Goal: Task Accomplishment & Management: Use online tool/utility

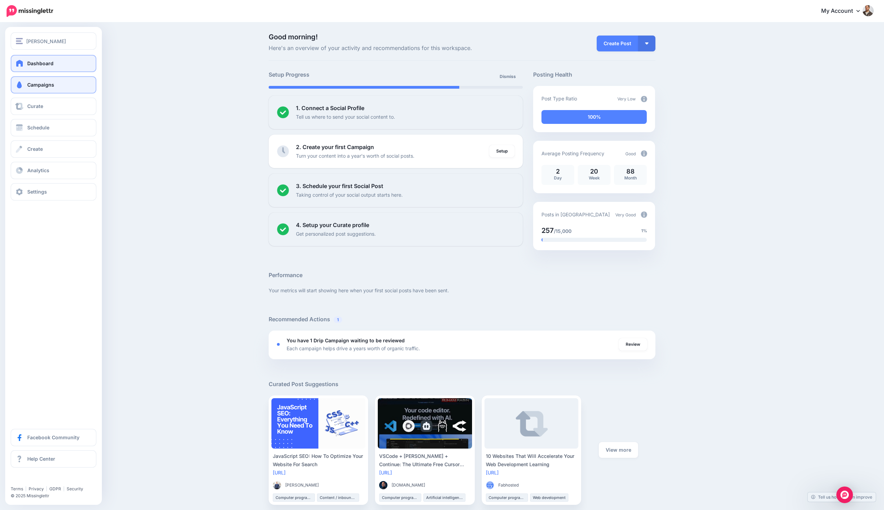
click at [57, 90] on link "Campaigns" at bounding box center [54, 84] width 86 height 17
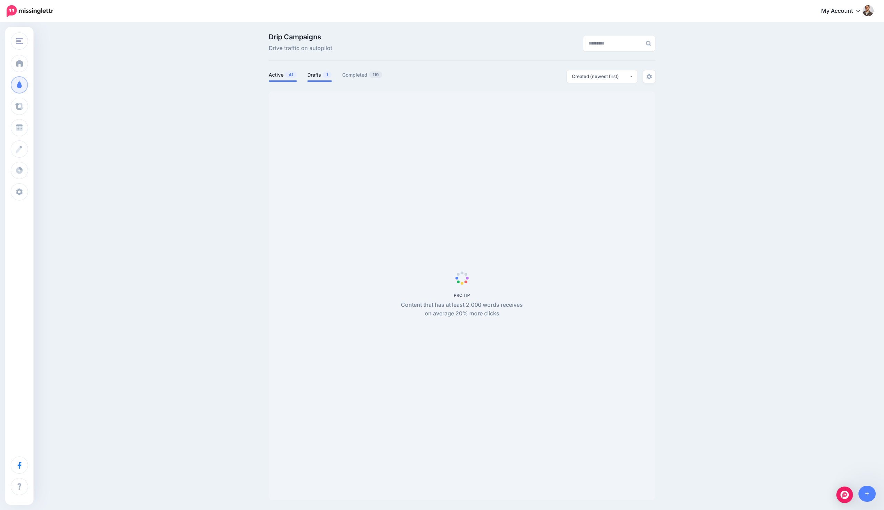
click at [326, 75] on span "1" at bounding box center [327, 74] width 9 height 7
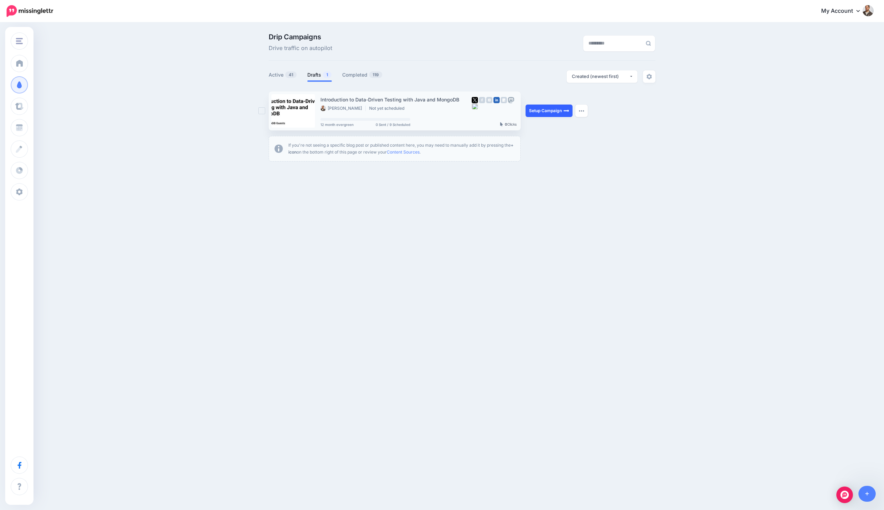
click at [553, 110] on link "Setup Campaign" at bounding box center [548, 111] width 47 height 12
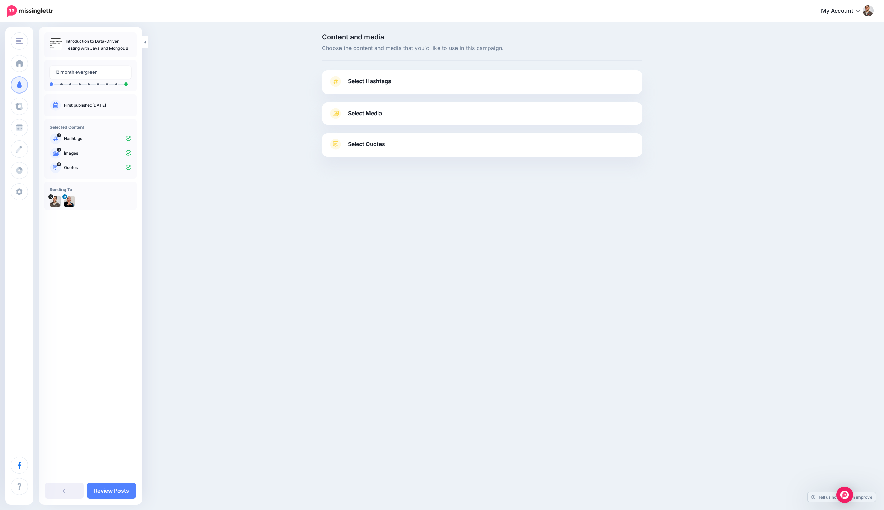
click at [443, 83] on link "Select Hashtags" at bounding box center [482, 85] width 307 height 18
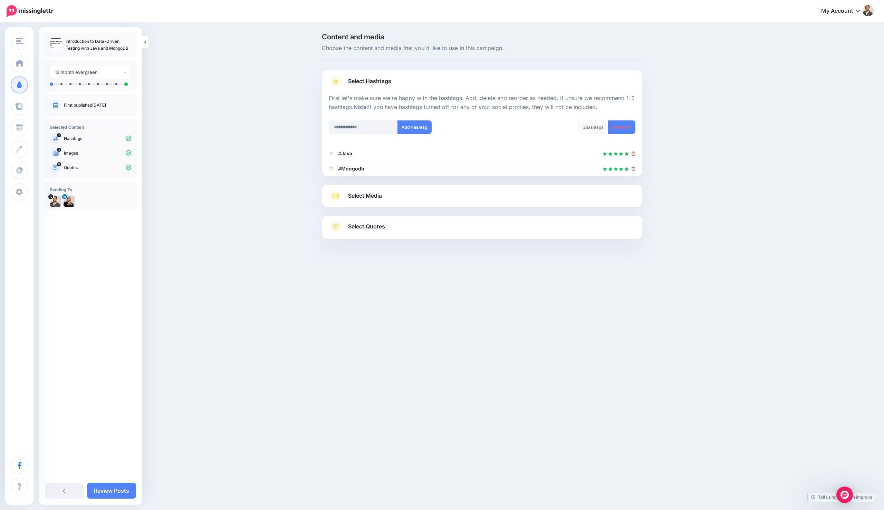
click at [432, 200] on link "Select Media" at bounding box center [482, 196] width 307 height 11
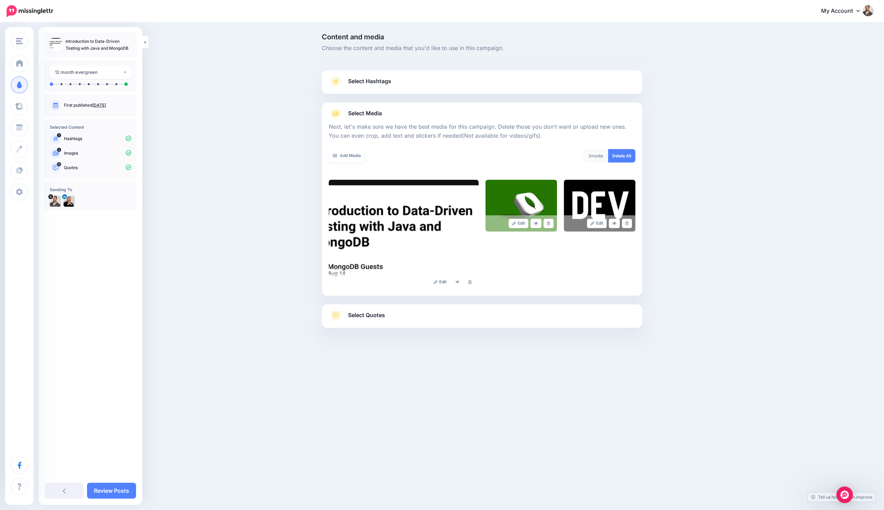
click at [467, 318] on link "Select Quotes" at bounding box center [482, 319] width 307 height 18
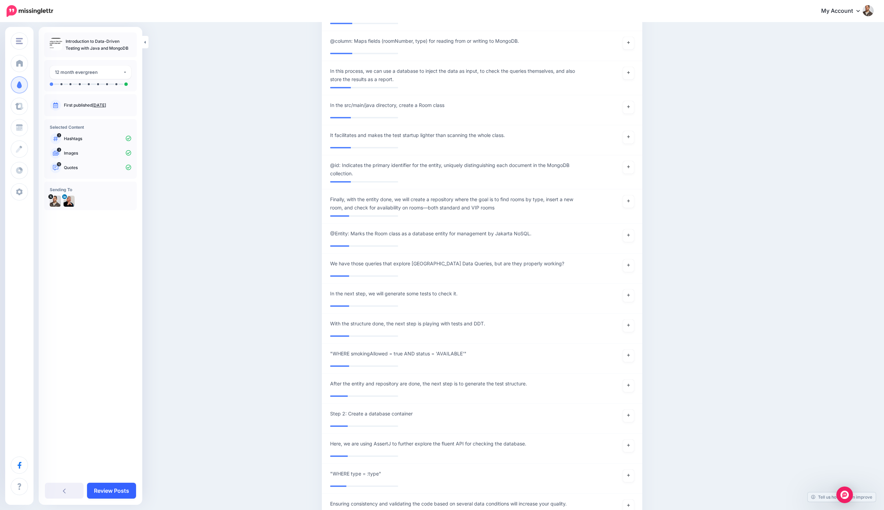
scroll to position [1691, 0]
click at [111, 491] on link "Review Posts" at bounding box center [111, 491] width 49 height 16
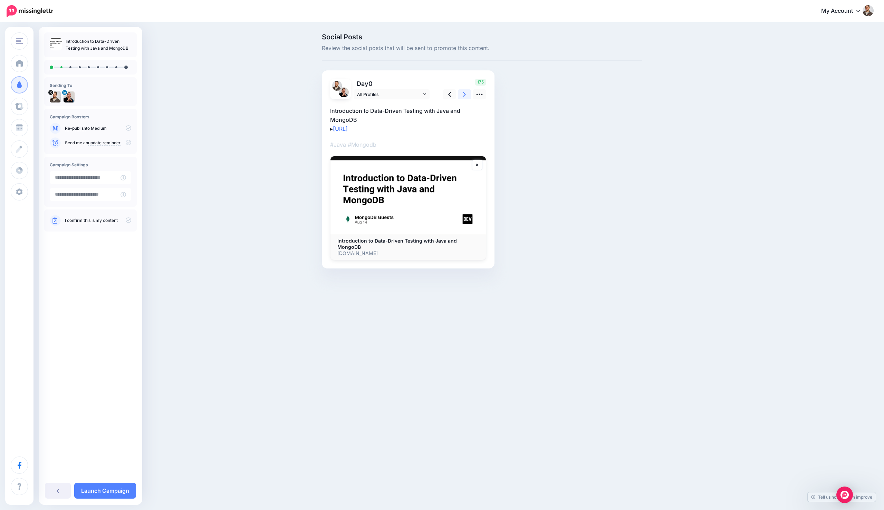
click at [463, 97] on icon at bounding box center [464, 94] width 3 height 7
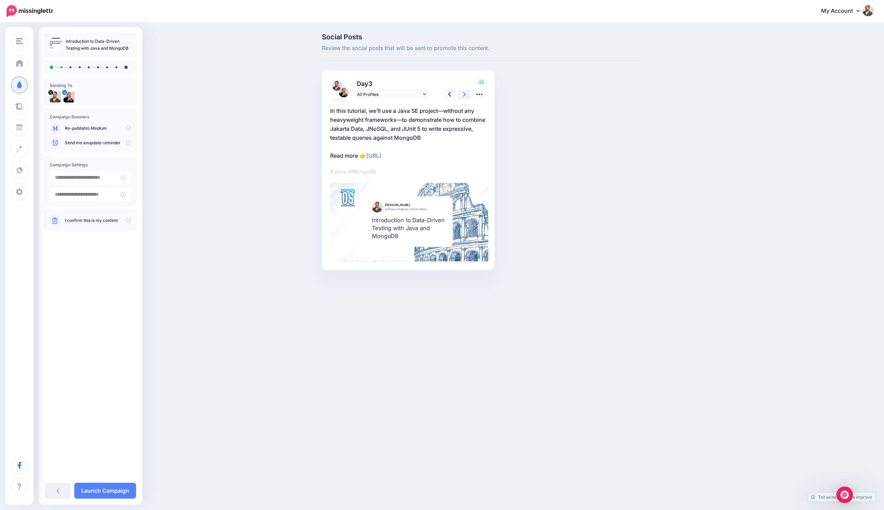
click at [463, 97] on icon at bounding box center [464, 94] width 3 height 7
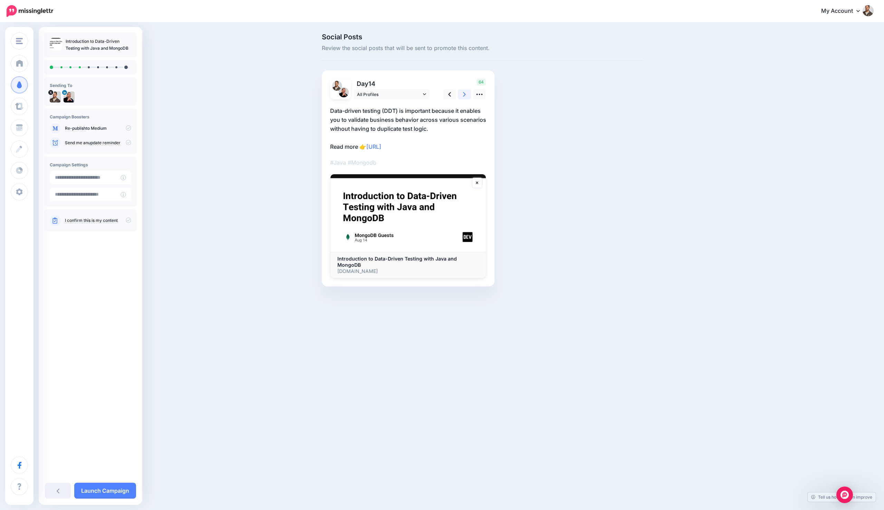
click at [463, 97] on icon at bounding box center [464, 94] width 3 height 7
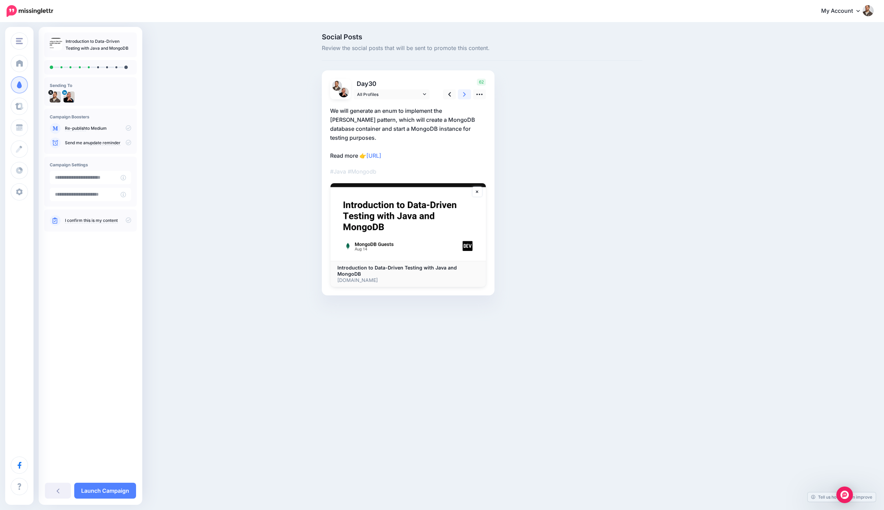
click at [463, 97] on icon at bounding box center [464, 94] width 3 height 7
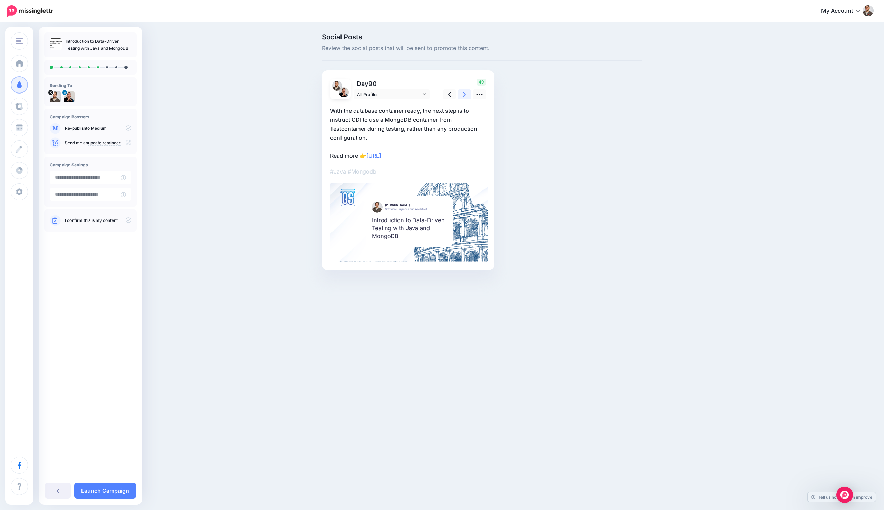
click at [463, 97] on icon at bounding box center [464, 94] width 3 height 7
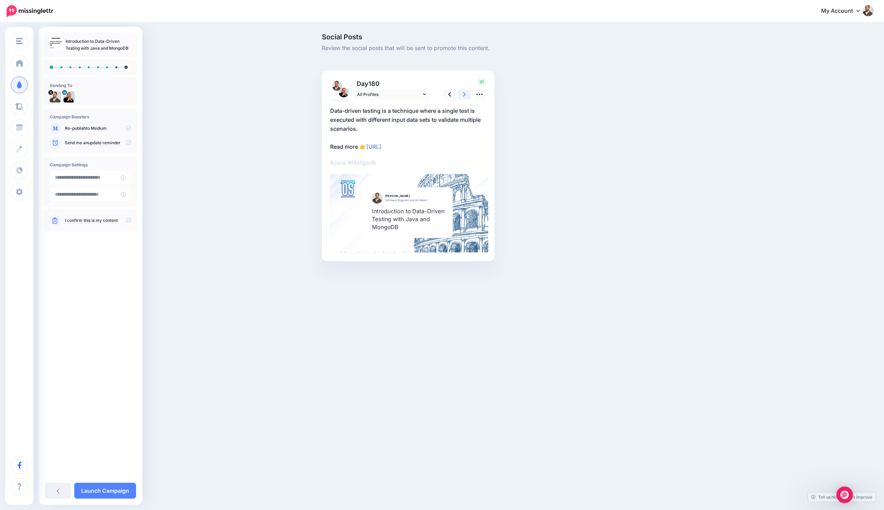
click at [463, 97] on icon at bounding box center [464, 94] width 3 height 7
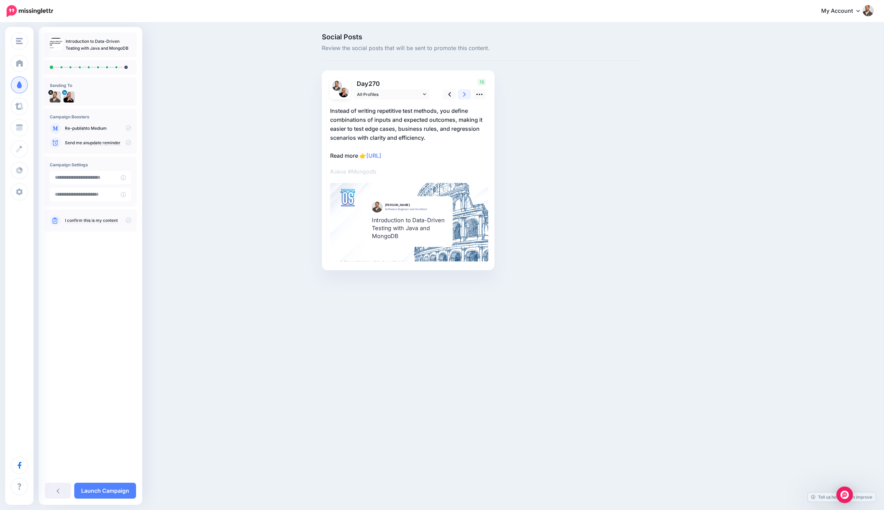
click at [463, 97] on icon at bounding box center [464, 94] width 3 height 7
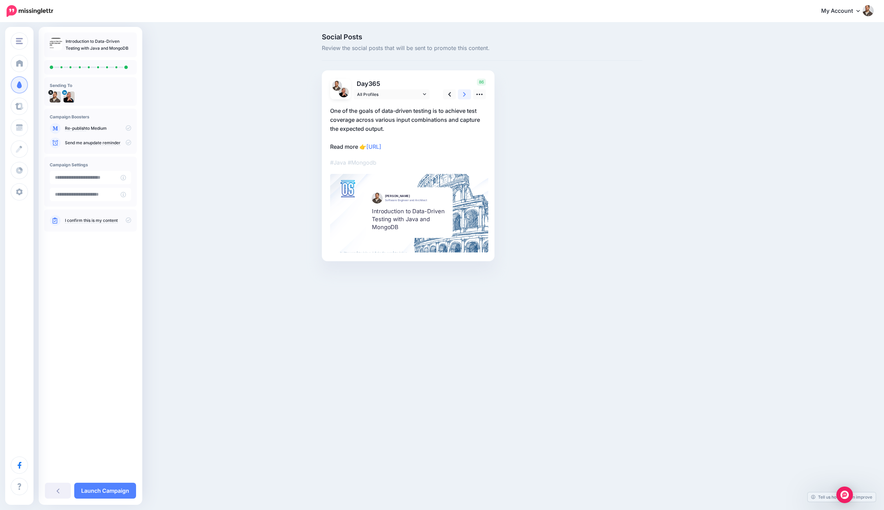
click at [463, 97] on icon at bounding box center [464, 94] width 3 height 7
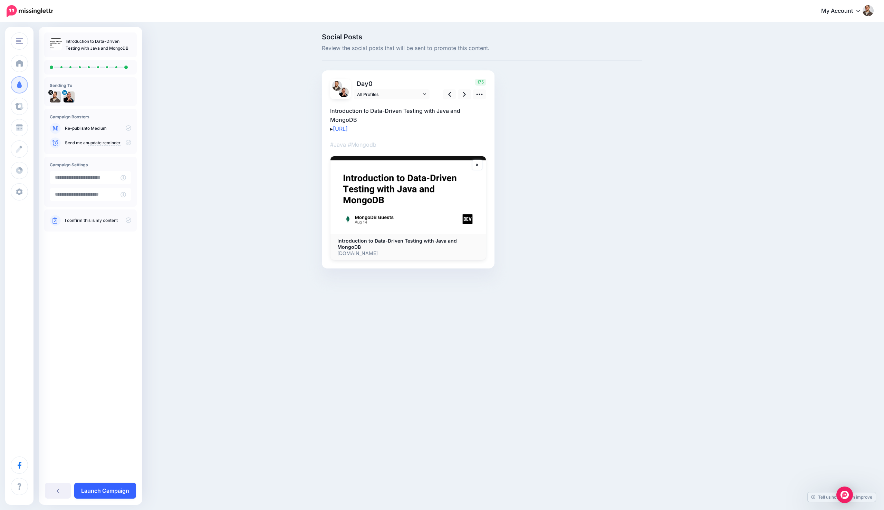
click at [121, 492] on link "Launch Campaign" at bounding box center [105, 491] width 62 height 16
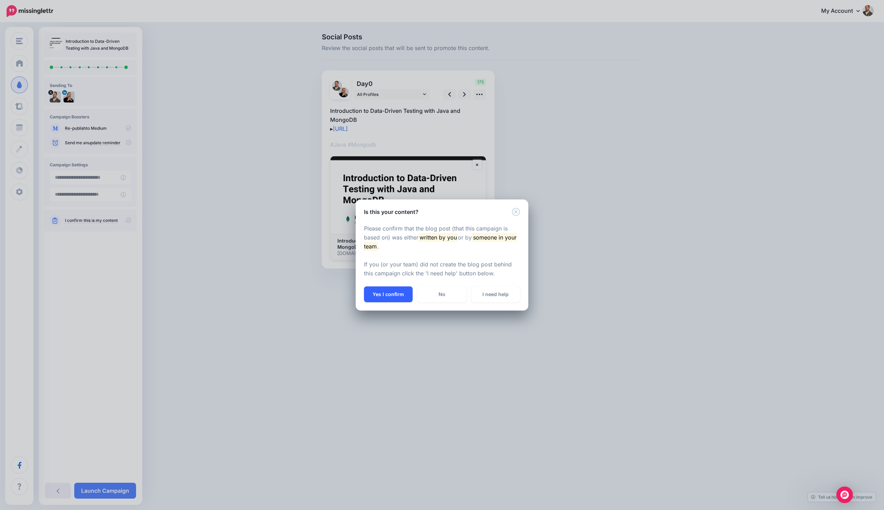
click at [376, 292] on button "Yes I confirm" at bounding box center [388, 295] width 49 height 16
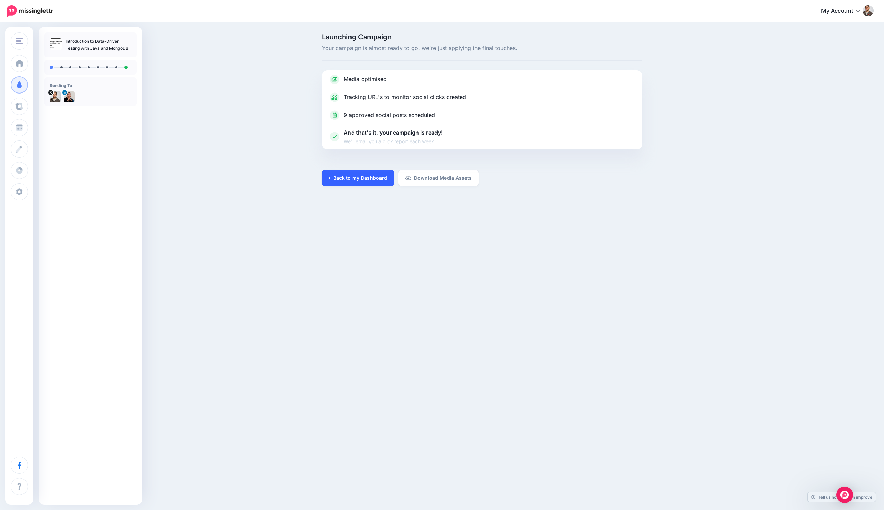
click at [324, 175] on link "Back to my Dashboard" at bounding box center [358, 178] width 72 height 16
click at [329, 176] on icon at bounding box center [330, 178] width 2 height 5
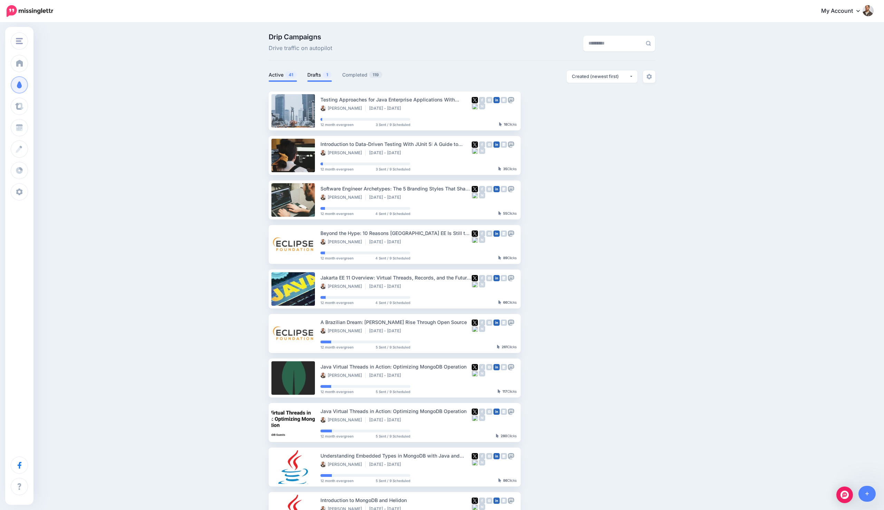
click at [316, 78] on link "Drafts 1" at bounding box center [319, 75] width 25 height 8
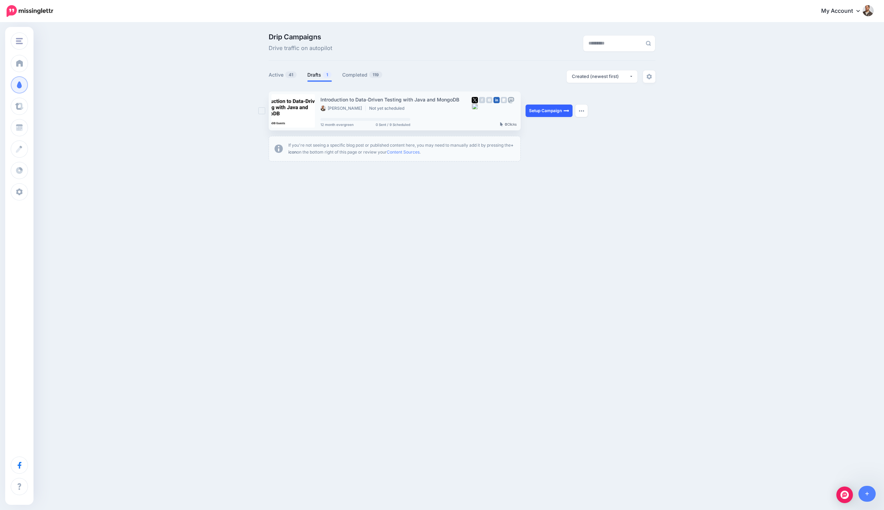
click at [538, 110] on link "Setup Campaign" at bounding box center [548, 111] width 47 height 12
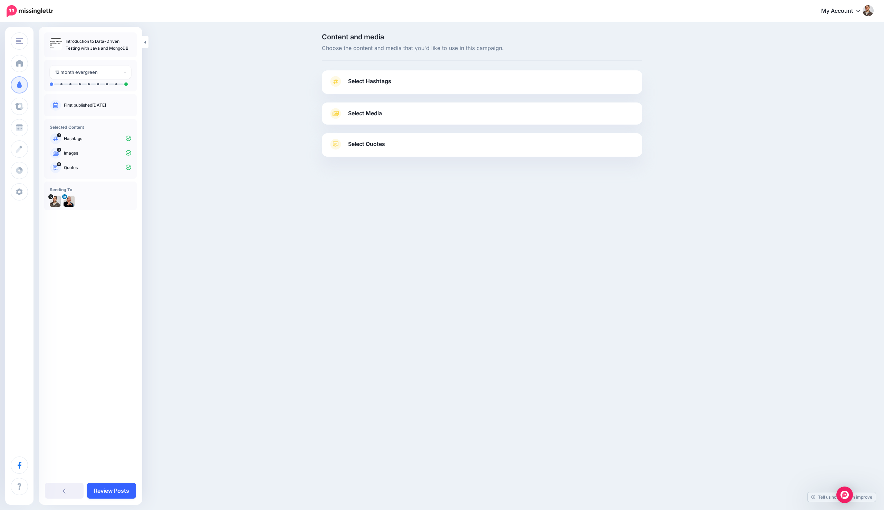
click at [117, 490] on link "Review Posts" at bounding box center [111, 491] width 49 height 16
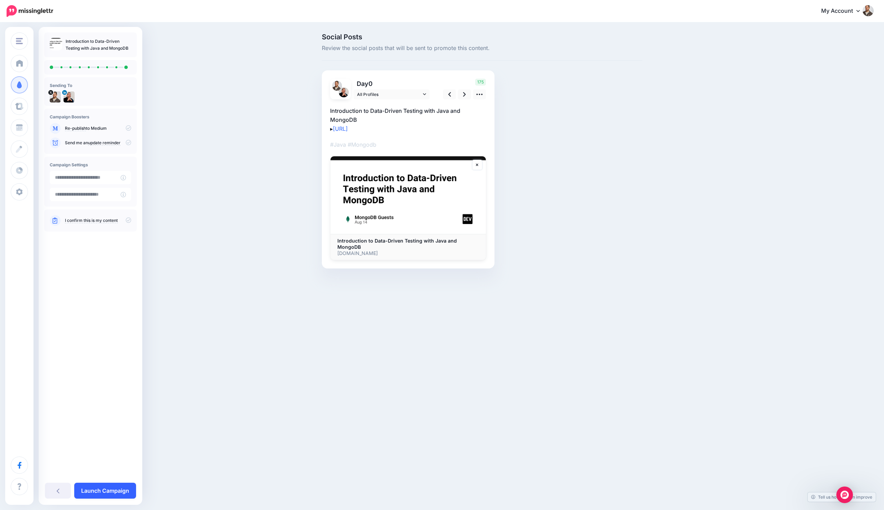
click at [117, 491] on link "Launch Campaign" at bounding box center [105, 491] width 62 height 16
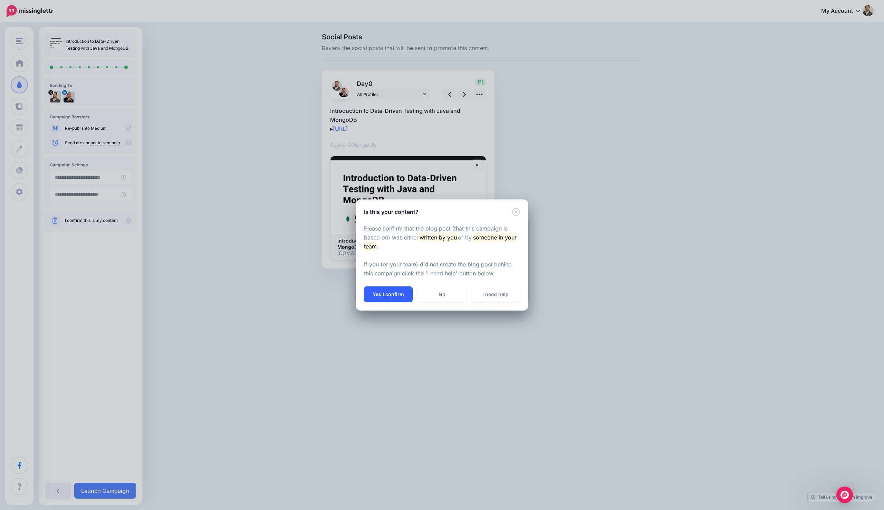
click at [393, 296] on button "Yes I confirm" at bounding box center [388, 295] width 49 height 16
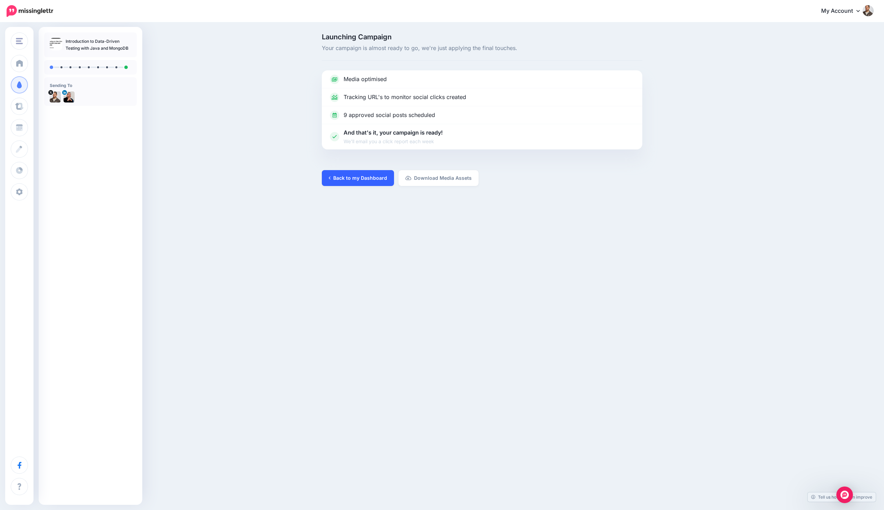
click at [364, 184] on link "Back to my Dashboard" at bounding box center [358, 178] width 72 height 16
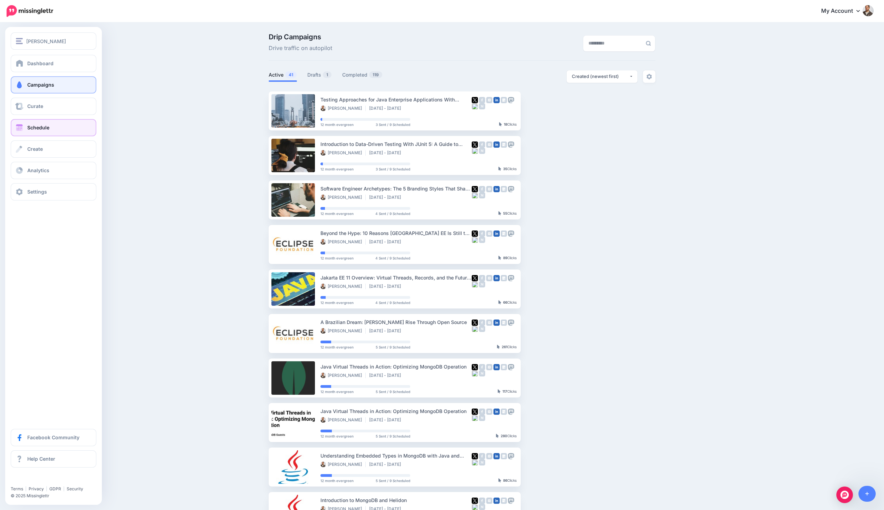
click at [37, 124] on link "Schedule" at bounding box center [54, 127] width 86 height 17
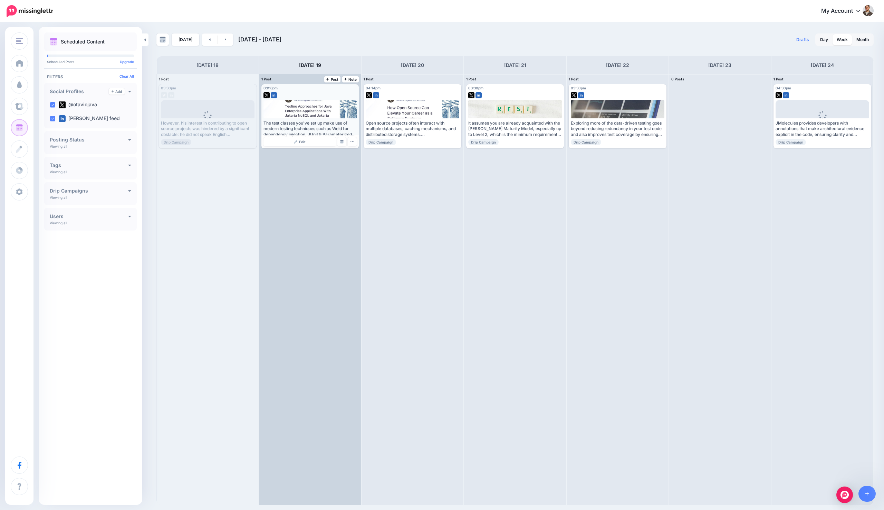
click at [297, 135] on div "Edit Manage Dates Assign to User Delete Post" at bounding box center [310, 141] width 98 height 13
click at [299, 140] on link "Edit" at bounding box center [299, 141] width 73 height 9
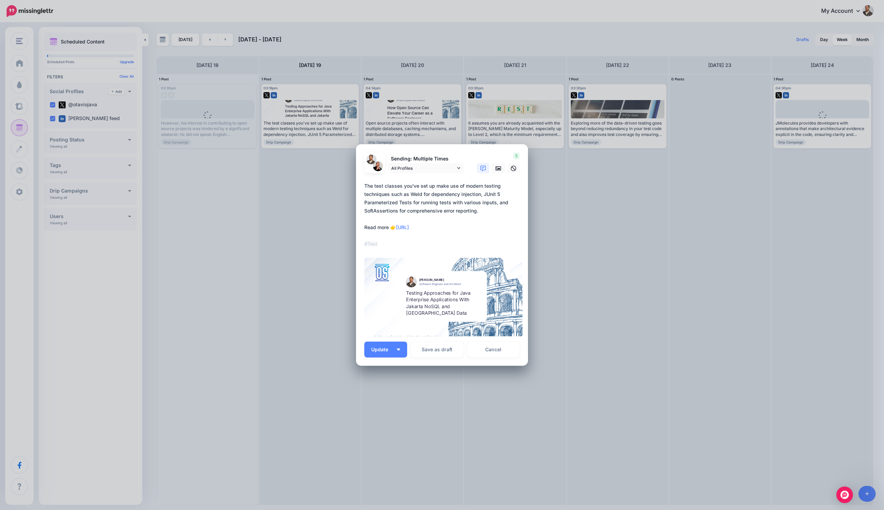
click at [421, 225] on textarea "**********" at bounding box center [443, 215] width 159 height 66
click at [419, 228] on textarea "**********" at bounding box center [443, 215] width 159 height 66
drag, startPoint x: 444, startPoint y: 227, endPoint x: 398, endPoint y: 230, distance: 46.7
click at [398, 230] on textarea "**********" at bounding box center [443, 215] width 159 height 66
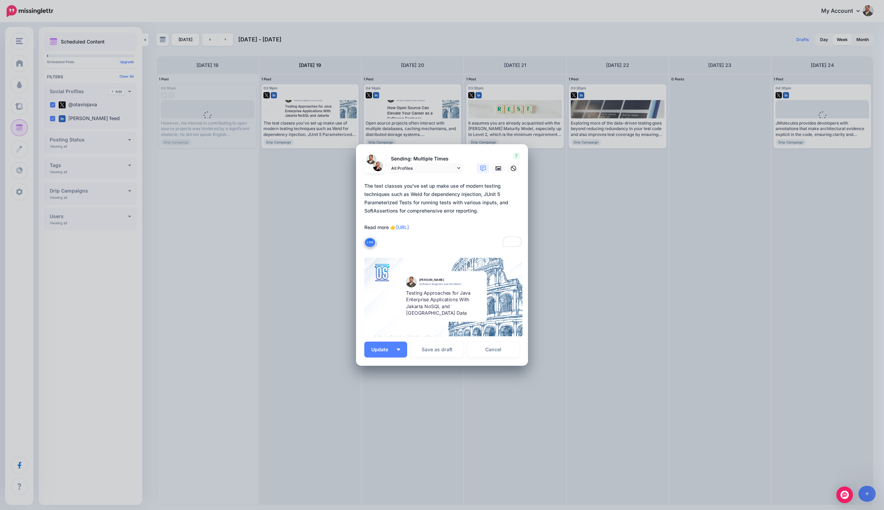
click at [487, 348] on link "Cancel" at bounding box center [493, 350] width 53 height 16
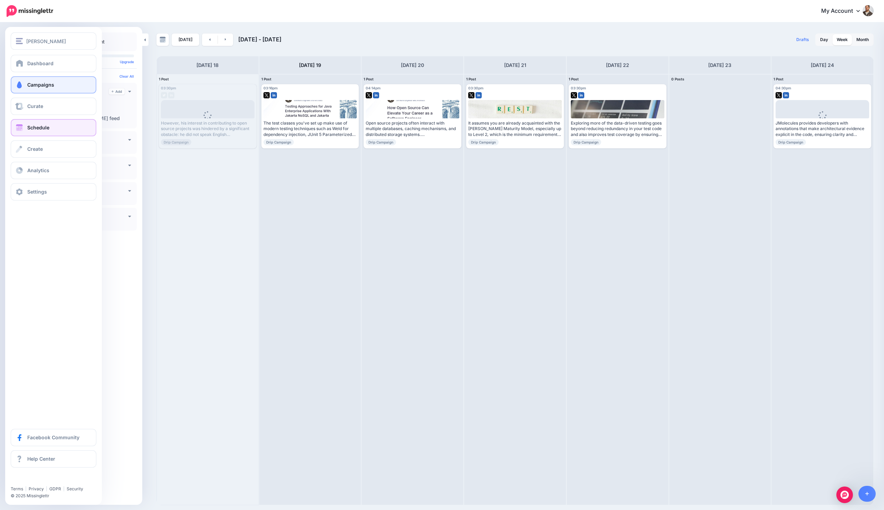
click at [26, 87] on link "Campaigns" at bounding box center [54, 84] width 86 height 17
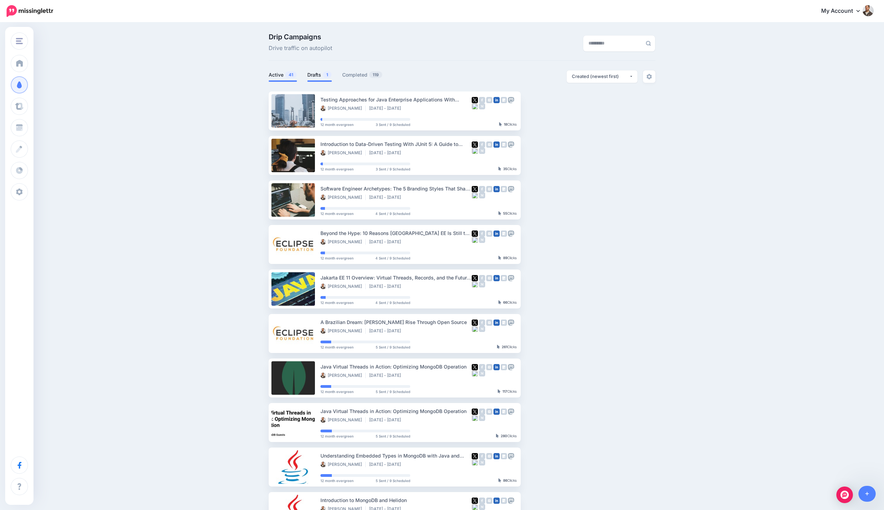
click at [312, 75] on link "Drafts 1" at bounding box center [319, 75] width 25 height 8
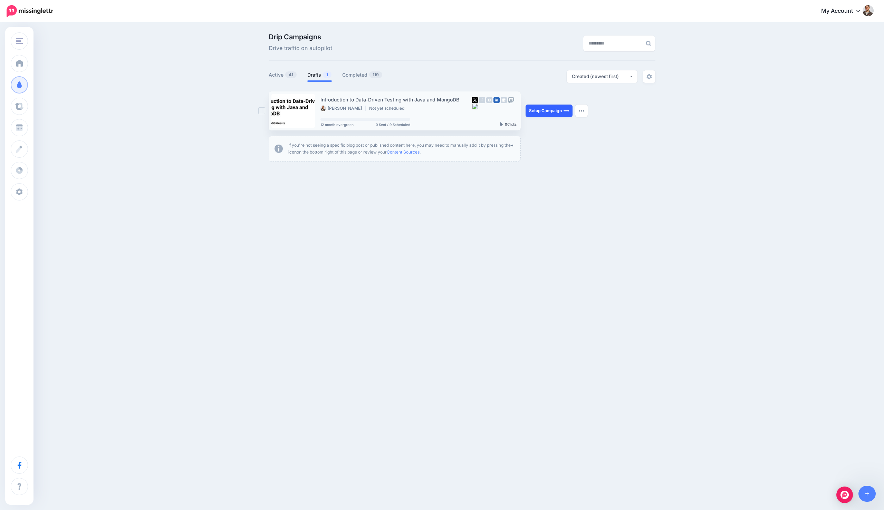
click at [539, 110] on link "Setup Campaign" at bounding box center [548, 111] width 47 height 12
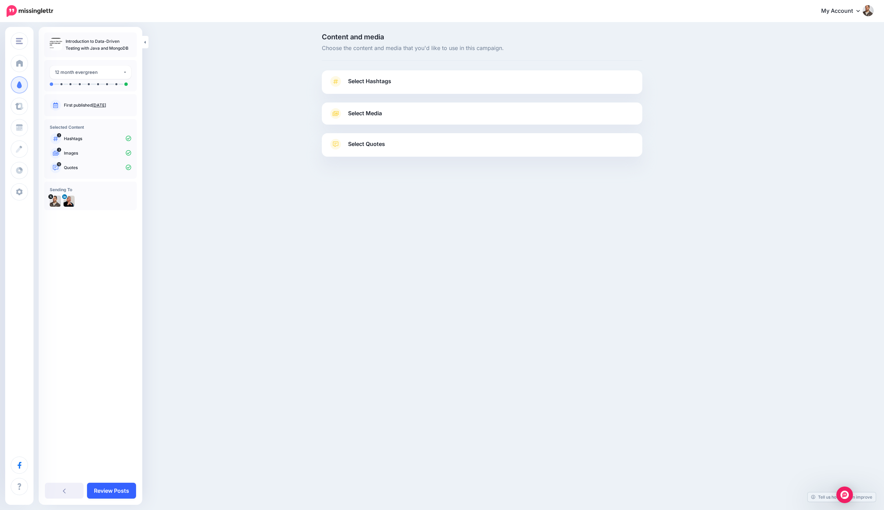
click at [112, 488] on link "Review Posts" at bounding box center [111, 491] width 49 height 16
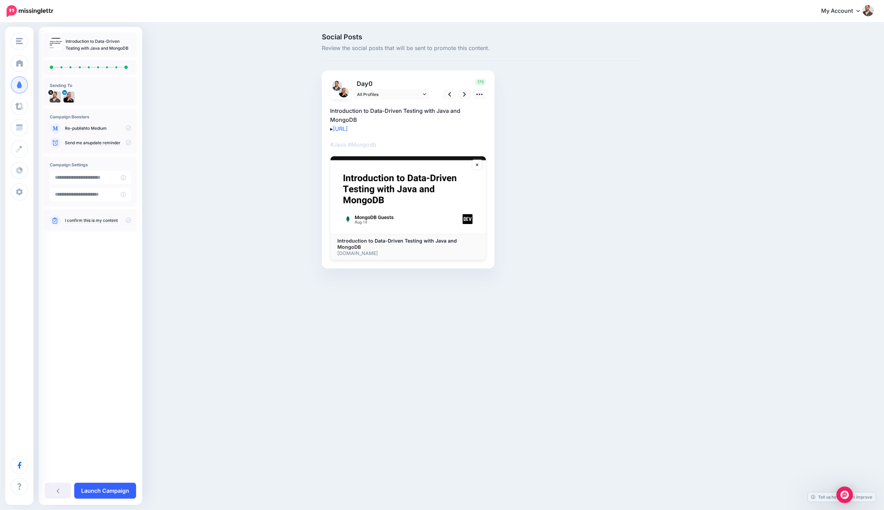
click at [119, 488] on link "Launch Campaign" at bounding box center [105, 491] width 62 height 16
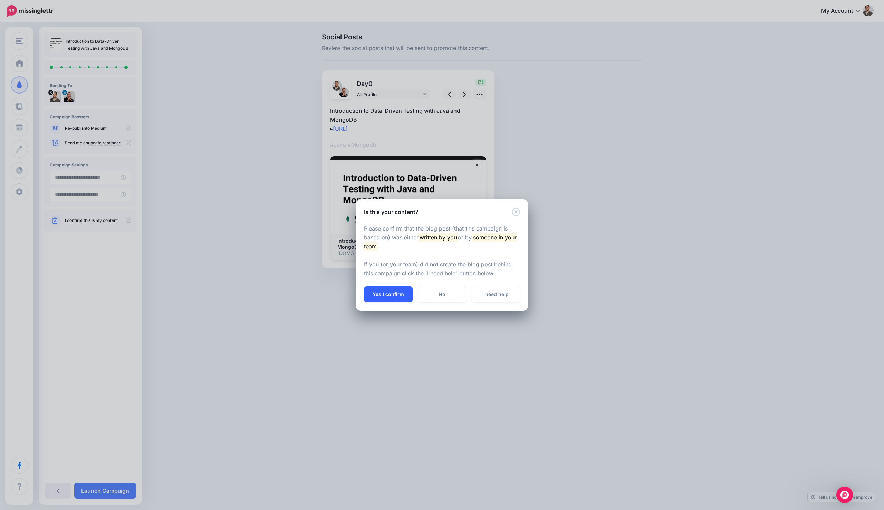
click at [389, 292] on button "Yes I confirm" at bounding box center [388, 295] width 49 height 16
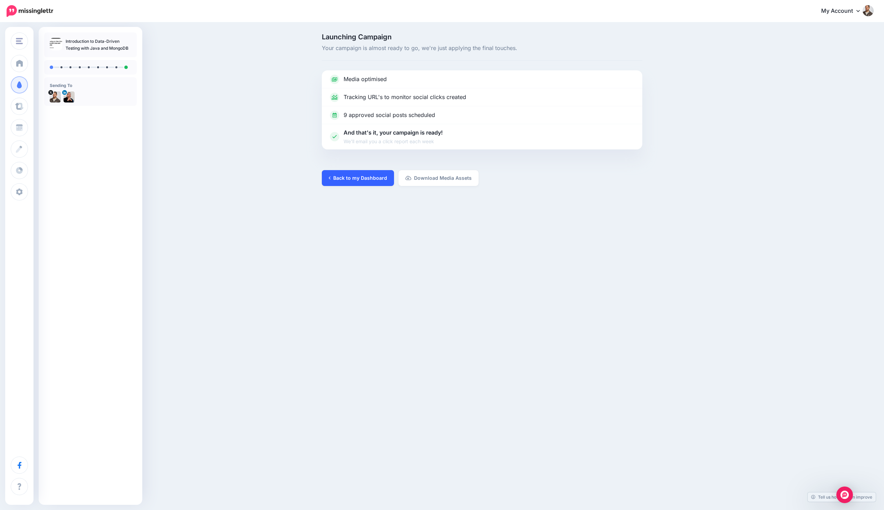
click at [336, 174] on link "Back to my Dashboard" at bounding box center [358, 178] width 72 height 16
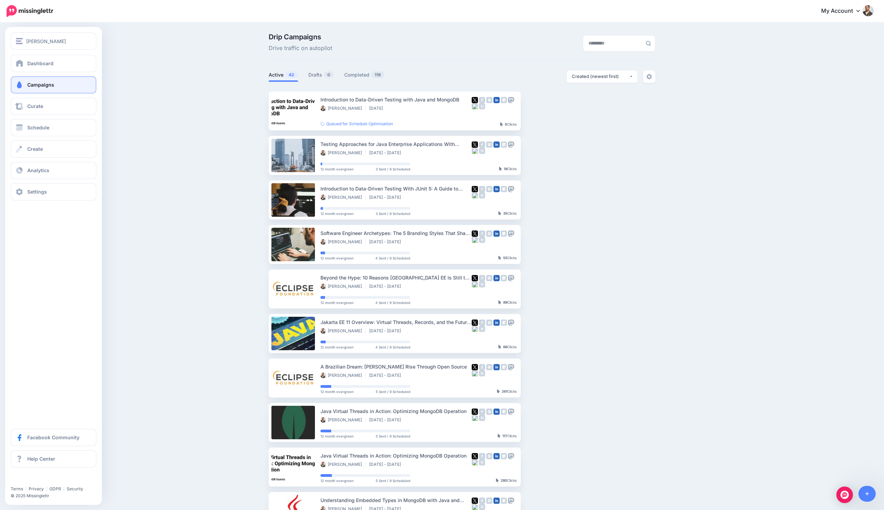
click at [37, 86] on span "Campaigns" at bounding box center [40, 85] width 27 height 6
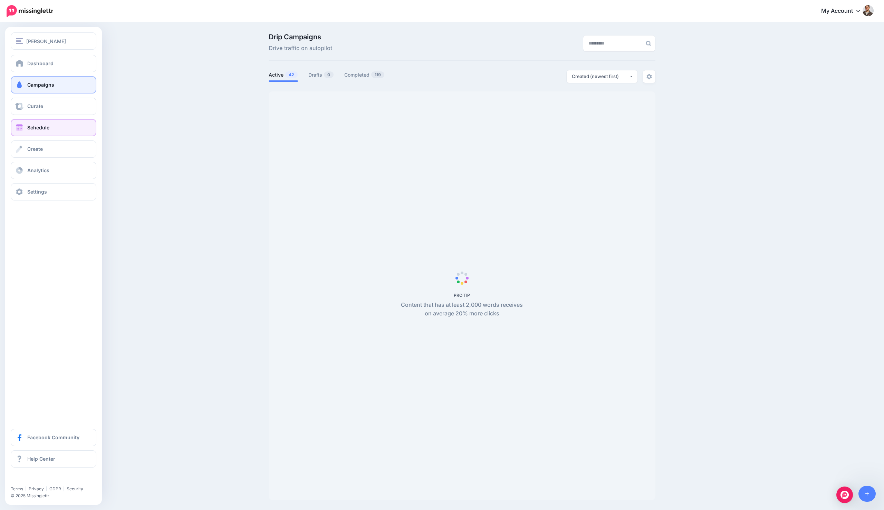
click at [38, 127] on span "Schedule" at bounding box center [38, 128] width 22 height 6
